Goal: Task Accomplishment & Management: Manage account settings

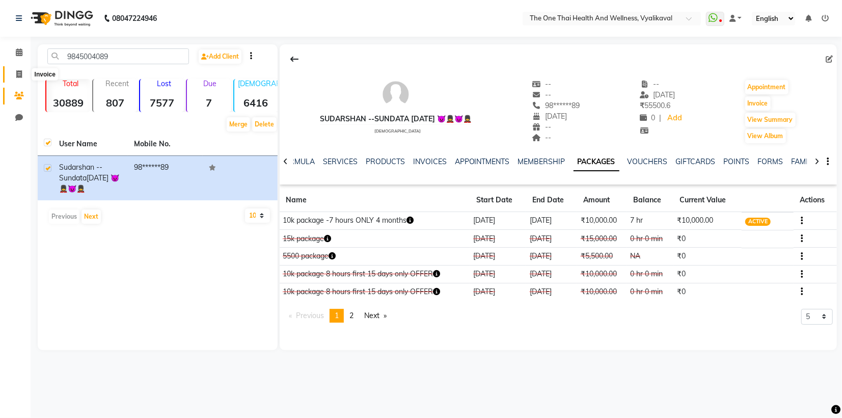
click at [16, 75] on icon at bounding box center [19, 74] width 6 height 8
select select "service"
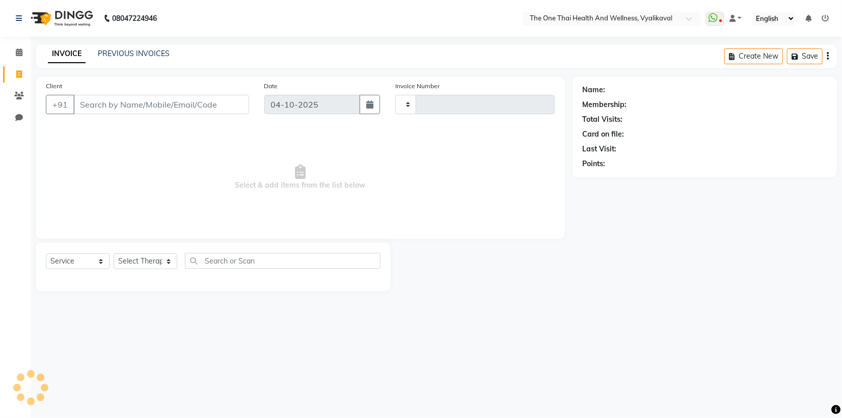
type input "2688"
select select "5972"
click at [23, 94] on icon at bounding box center [19, 96] width 10 height 8
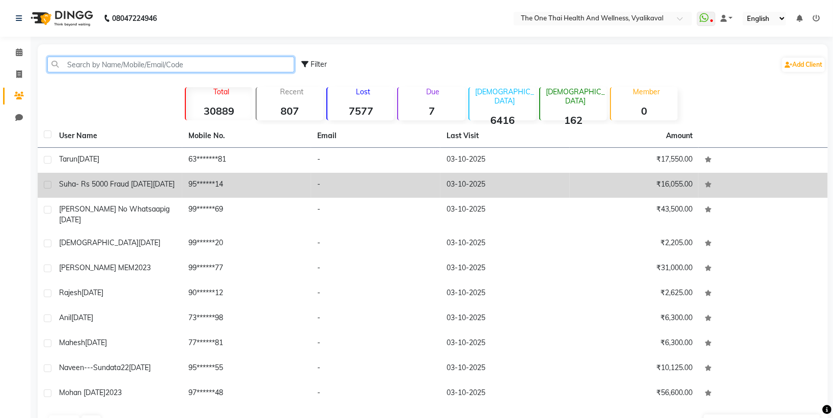
drag, startPoint x: 67, startPoint y: 62, endPoint x: 238, endPoint y: 182, distance: 208.8
click at [238, 182] on div "Filter Add Client Total 30889 Recent 807 Lost 7577 Due 7 [DEMOGRAPHIC_DATA] 641…" at bounding box center [433, 239] width 790 height 390
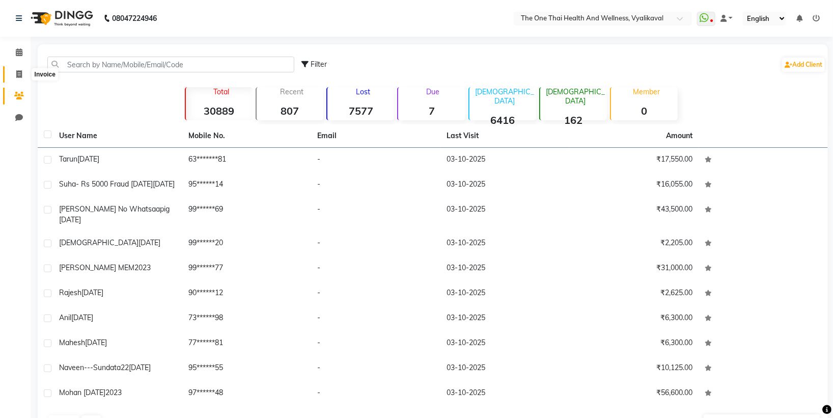
click at [18, 75] on icon at bounding box center [19, 74] width 6 height 8
select select "service"
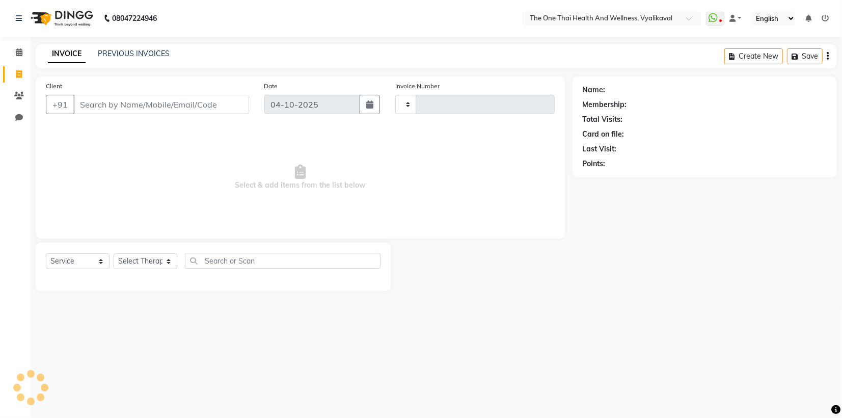
type input "2688"
select select "5972"
click at [20, 94] on icon at bounding box center [19, 96] width 10 height 8
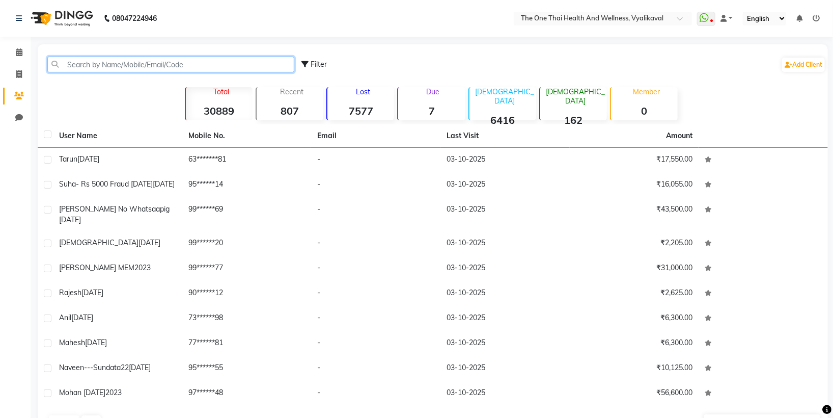
click at [77, 66] on input "text" at bounding box center [170, 65] width 247 height 16
click at [20, 115] on icon at bounding box center [19, 118] width 8 height 8
select select "100"
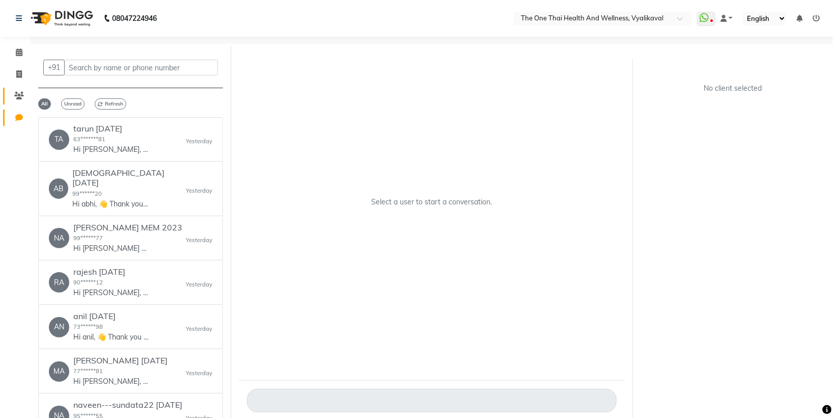
click at [22, 96] on icon at bounding box center [19, 96] width 10 height 8
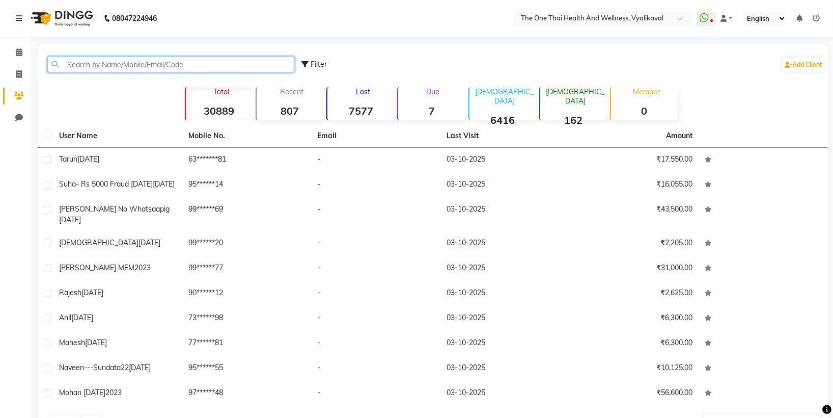
click at [107, 58] on input "text" at bounding box center [170, 65] width 247 height 16
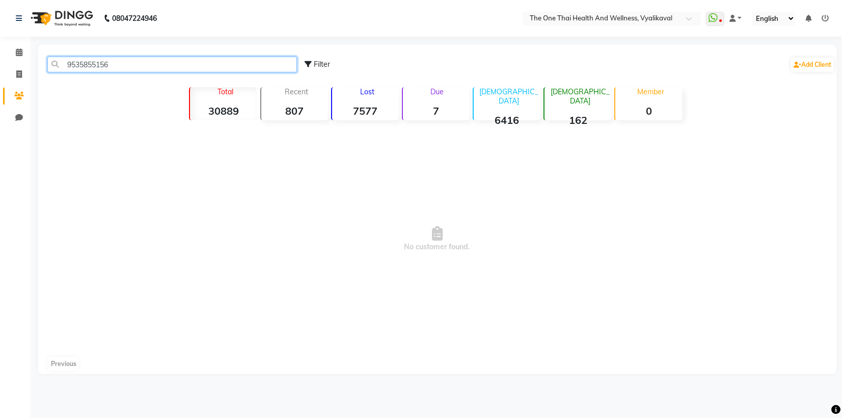
type input "9535855156"
click at [17, 78] on span at bounding box center [19, 75] width 18 height 12
select select "service"
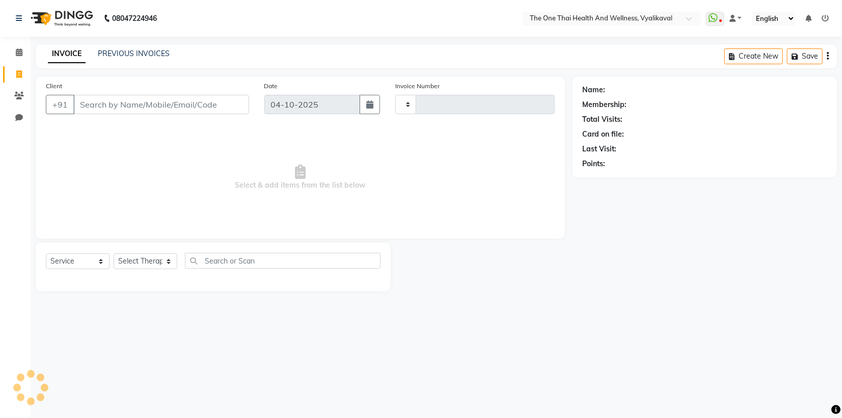
type input "2688"
select select "5972"
click at [18, 101] on link "Clients" at bounding box center [15, 96] width 24 height 17
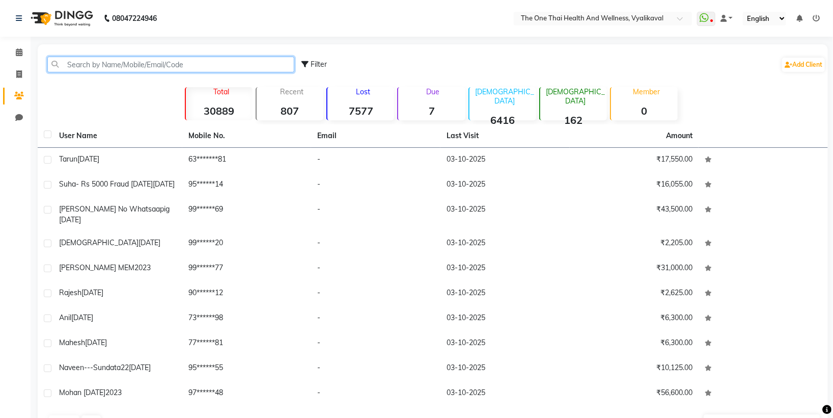
click at [77, 63] on input "text" at bounding box center [170, 65] width 247 height 16
click at [63, 60] on input "text" at bounding box center [170, 65] width 247 height 16
click at [72, 63] on input "text" at bounding box center [170, 65] width 247 height 16
click at [77, 66] on input "text" at bounding box center [170, 65] width 247 height 16
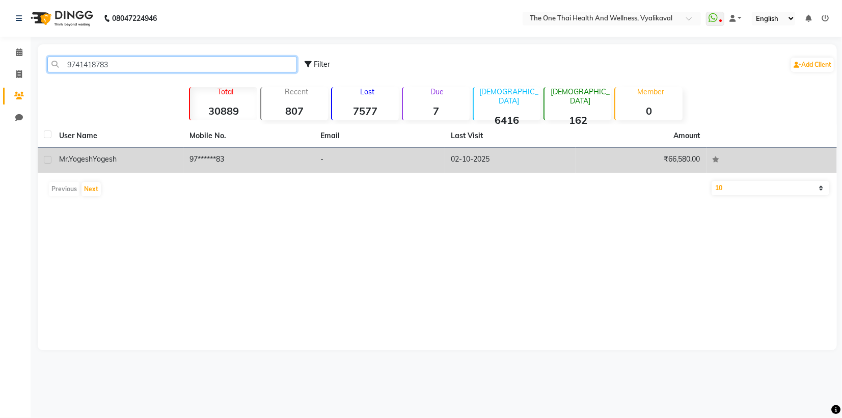
type input "9741418783"
click at [42, 155] on td at bounding box center [45, 160] width 15 height 25
click at [49, 156] on label at bounding box center [48, 160] width 8 height 8
click at [49, 157] on input "checkbox" at bounding box center [47, 160] width 7 height 7
checkbox input "true"
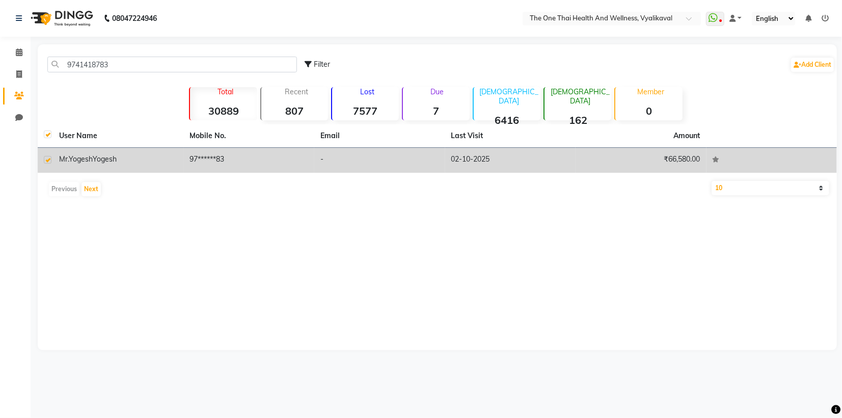
checkbox input "true"
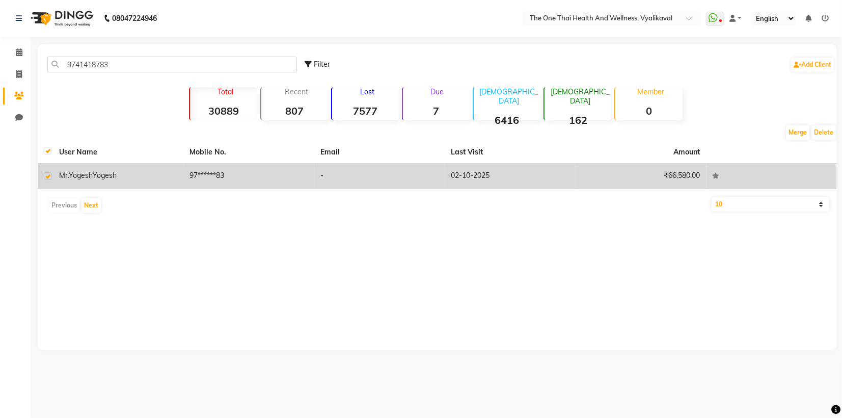
click at [78, 181] on td "Mr.[PERSON_NAME] [PERSON_NAME]" at bounding box center [118, 176] width 131 height 25
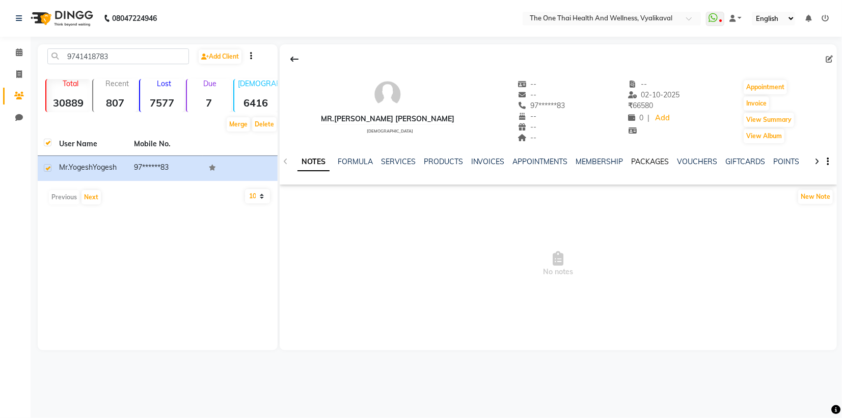
click at [641, 163] on link "PACKAGES" at bounding box center [650, 161] width 38 height 9
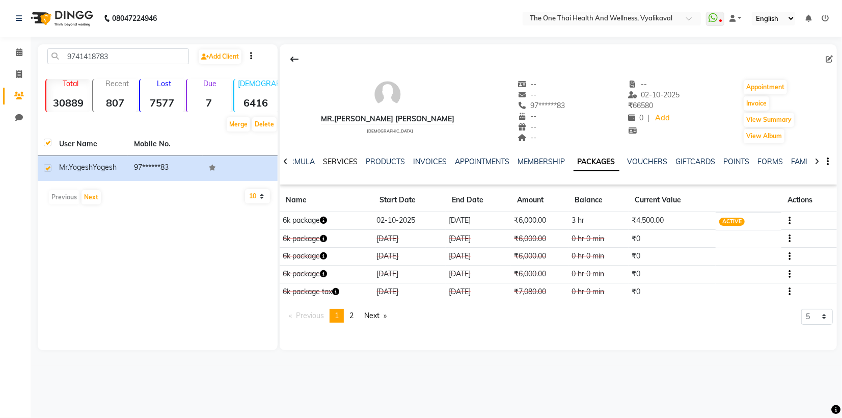
click at [332, 161] on link "SERVICES" at bounding box center [340, 161] width 35 height 9
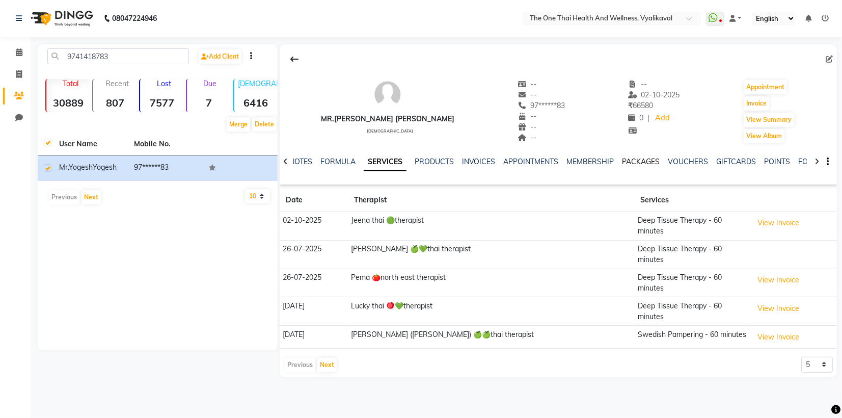
click at [634, 164] on link "PACKAGES" at bounding box center [641, 161] width 38 height 9
